Goal: Task Accomplishment & Management: Manage account settings

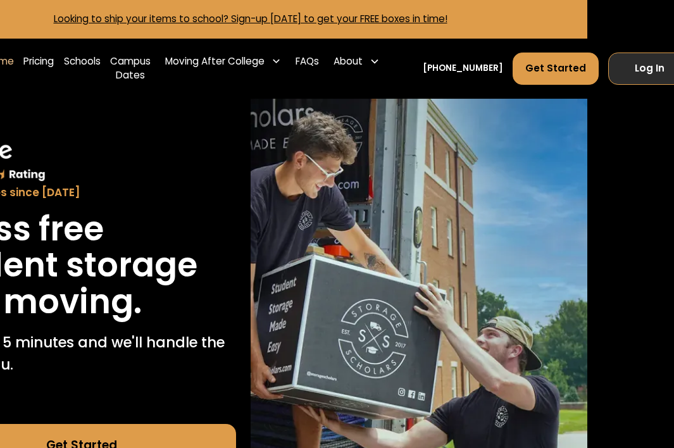
click at [634, 65] on link "Log In" at bounding box center [649, 68] width 82 height 32
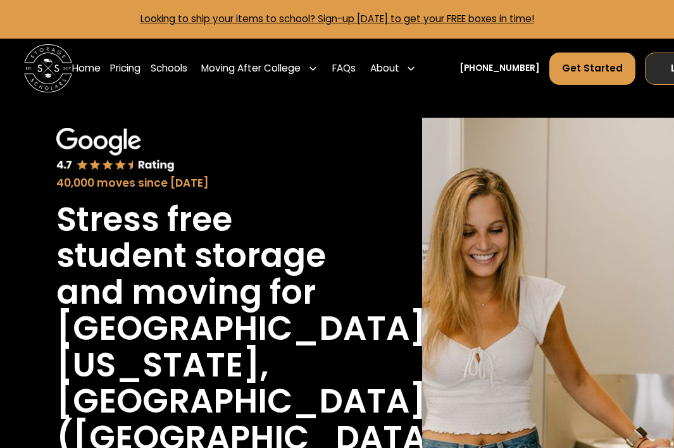
click at [667, 68] on link "Log In" at bounding box center [686, 68] width 82 height 32
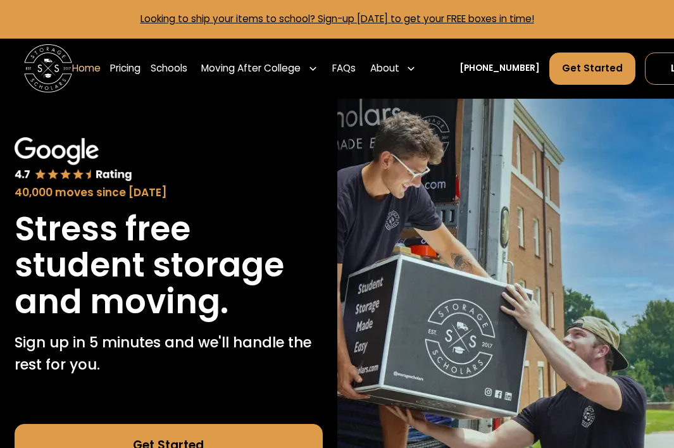
click at [650, 76] on link "Log In" at bounding box center [686, 68] width 82 height 32
